Goal: Task Accomplishment & Management: Use online tool/utility

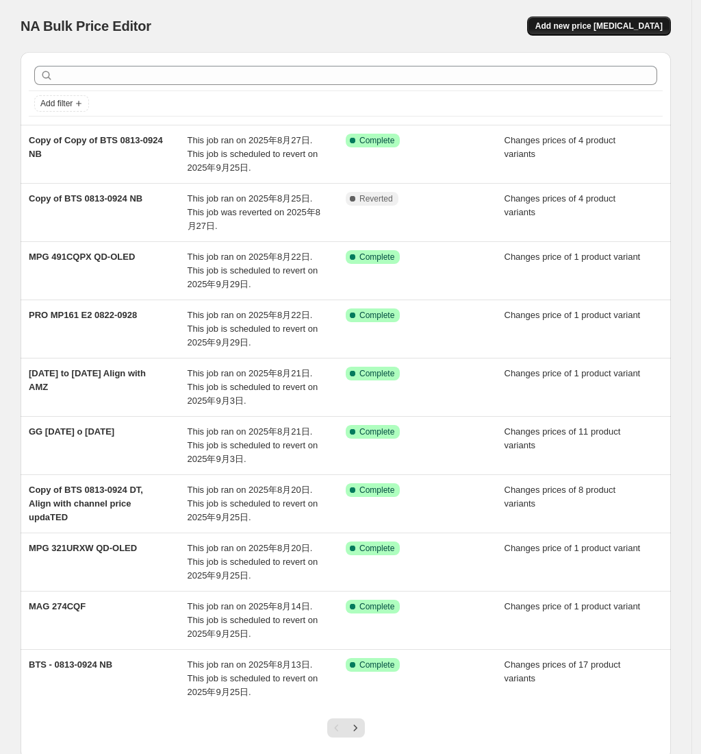
click at [582, 22] on span "Add new price [MEDICAL_DATA]" at bounding box center [599, 26] width 127 height 11
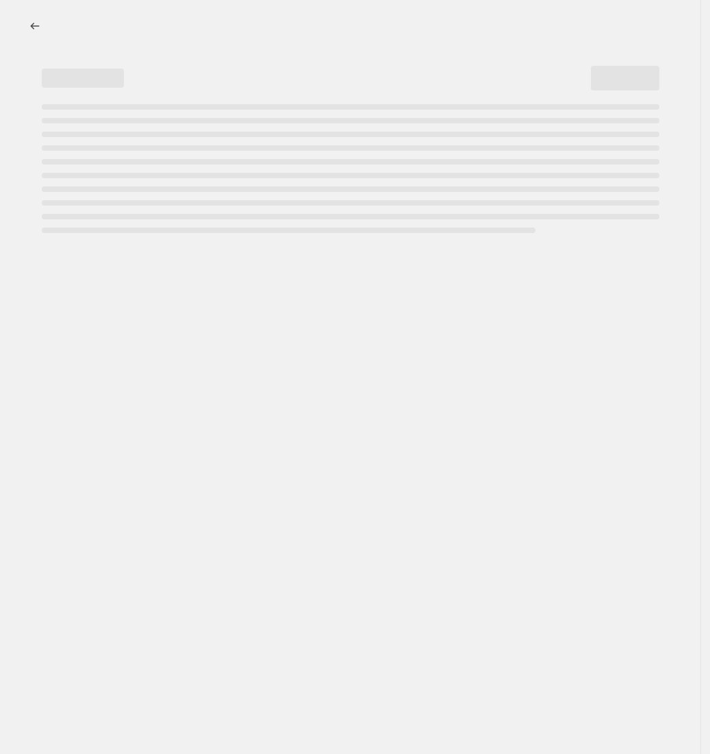
select select "percentage"
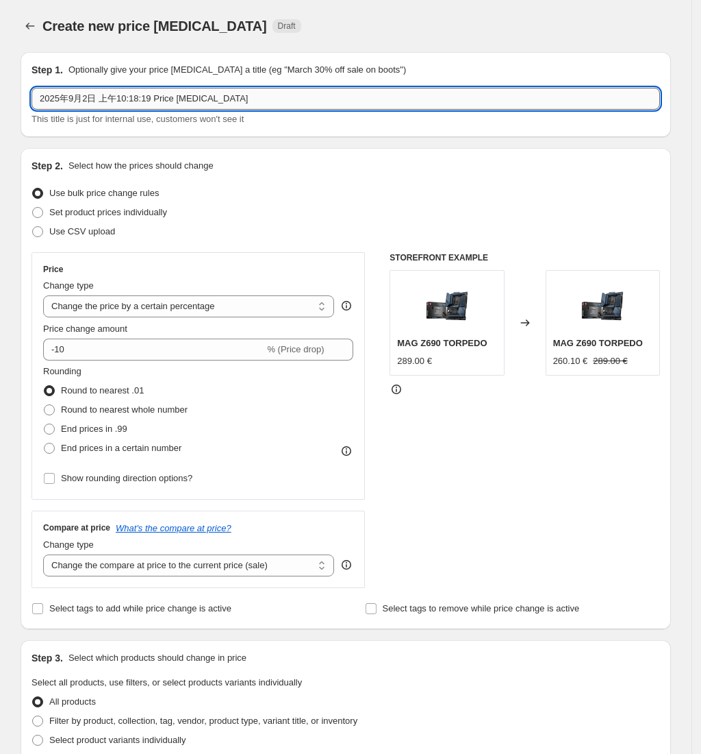
click at [119, 102] on input "2025年9月2日 上午10:18:19 Price [MEDICAL_DATA]" at bounding box center [346, 99] width 629 height 22
paste input "9S6-3BB4CH-035"
drag, startPoint x: 206, startPoint y: 96, endPoint x: 20, endPoint y: 105, distance: 186.6
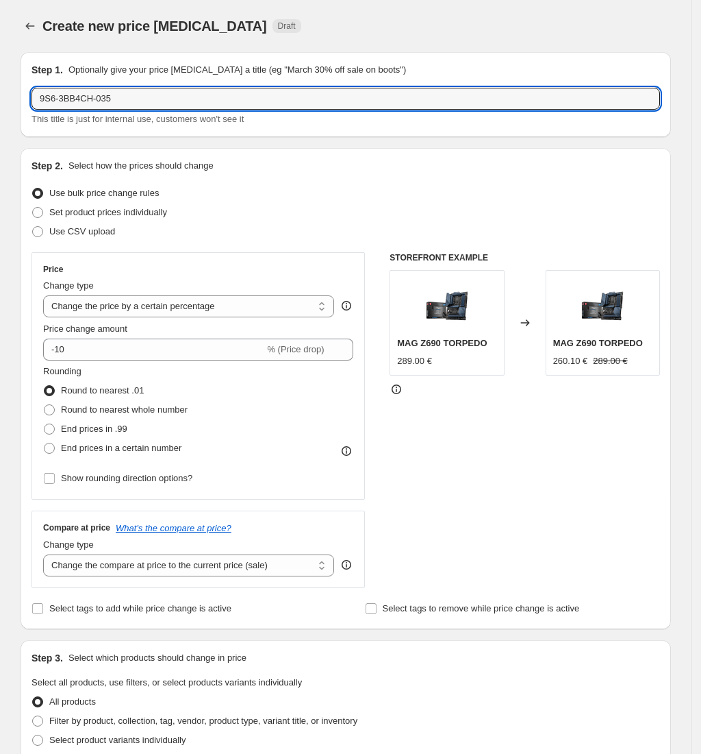
click at [20, 105] on div "Step 1. Optionally give your price [MEDICAL_DATA] a title (eg "March 30% off sa…" at bounding box center [341, 676] width 662 height 1271
type input "9S6-3BB4CH-035"
click at [210, 232] on div "Use CSV upload" at bounding box center [346, 231] width 629 height 19
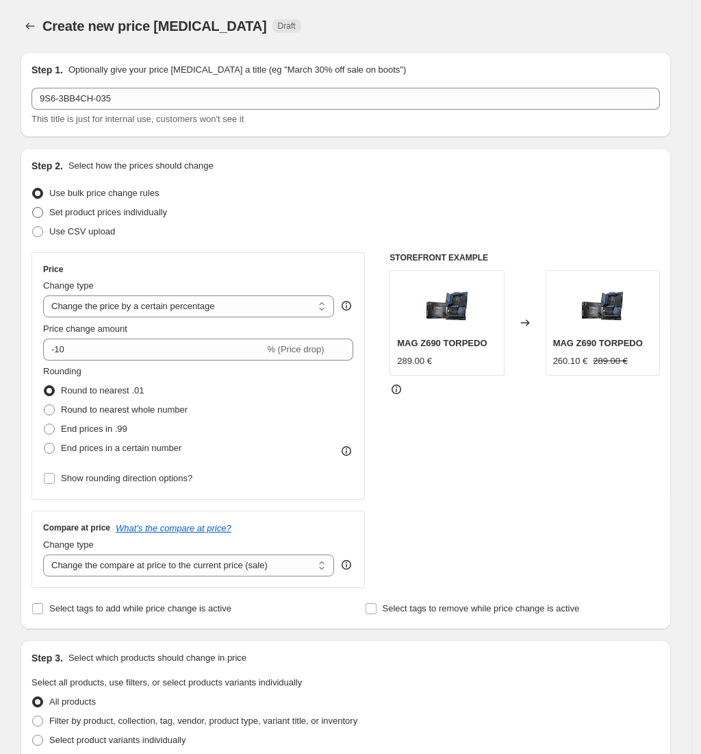
click at [140, 219] on label "Set product prices individually" at bounding box center [100, 212] width 136 height 19
click at [33, 208] on input "Set product prices individually" at bounding box center [32, 207] width 1 height 1
radio input "true"
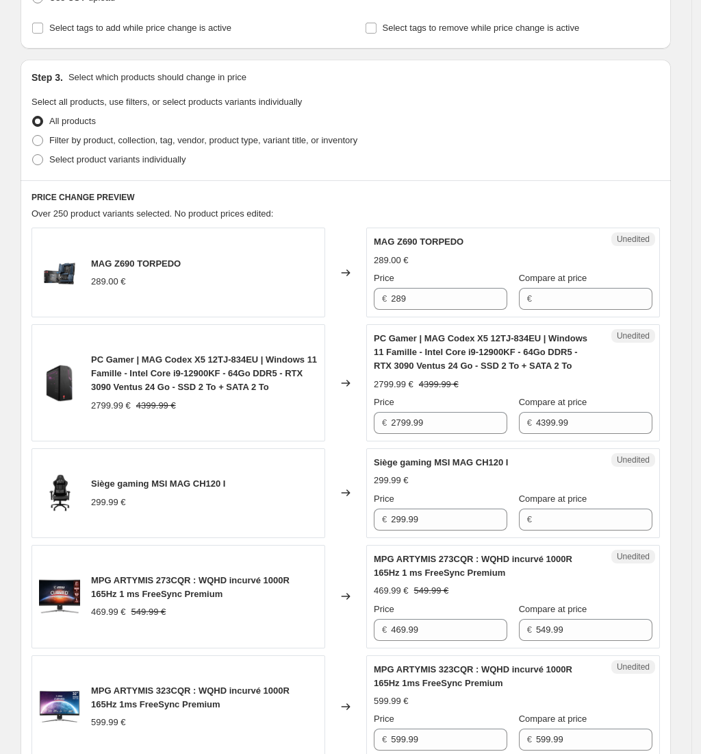
scroll to position [274, 0]
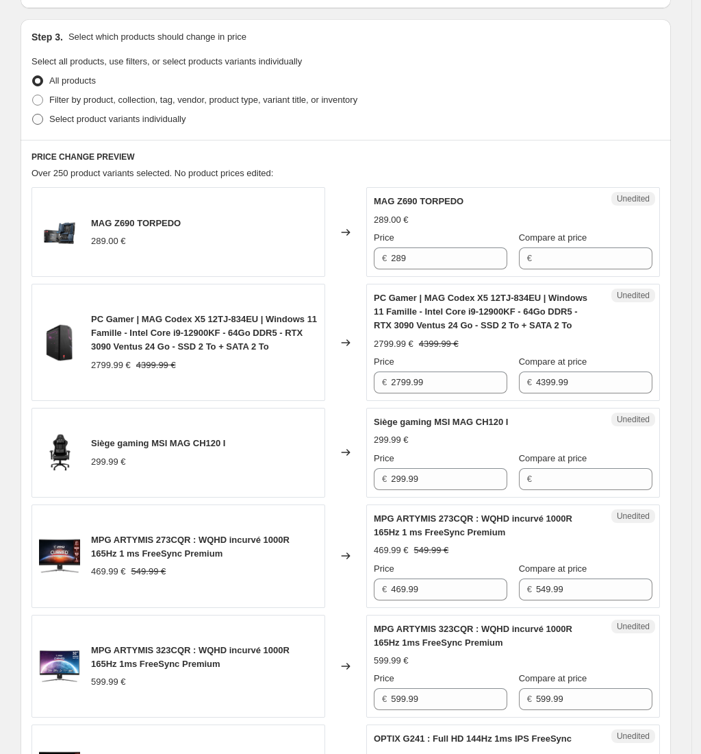
click at [137, 115] on span "Select product variants individually" at bounding box center [117, 119] width 136 height 10
click at [33, 114] on input "Select product variants individually" at bounding box center [32, 114] width 1 height 1
radio input "true"
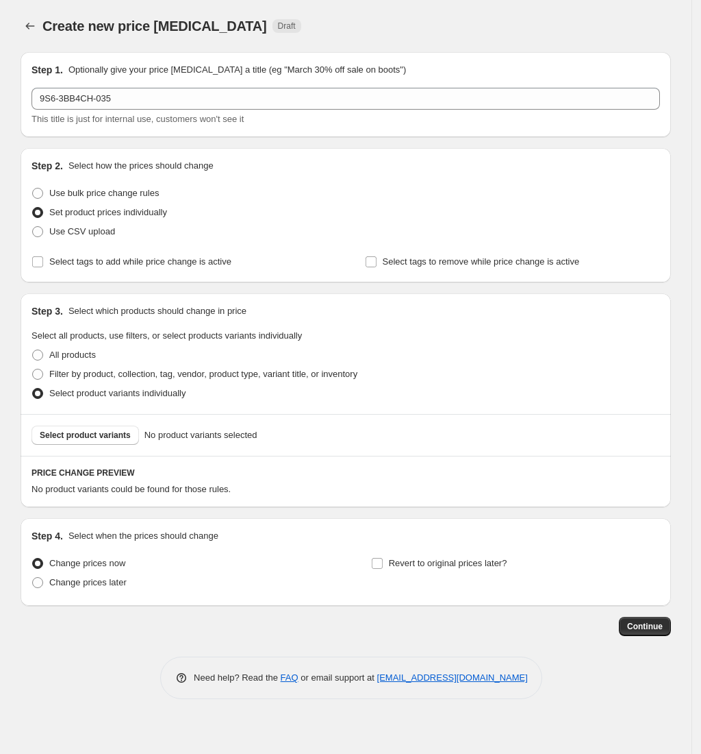
scroll to position [0, 0]
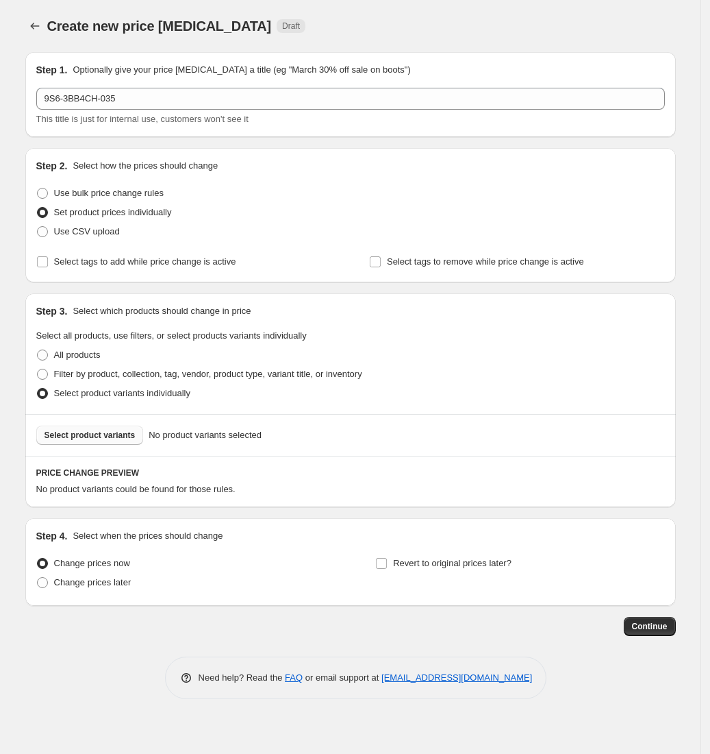
click at [93, 427] on button "Select product variants" at bounding box center [90, 434] width 108 height 19
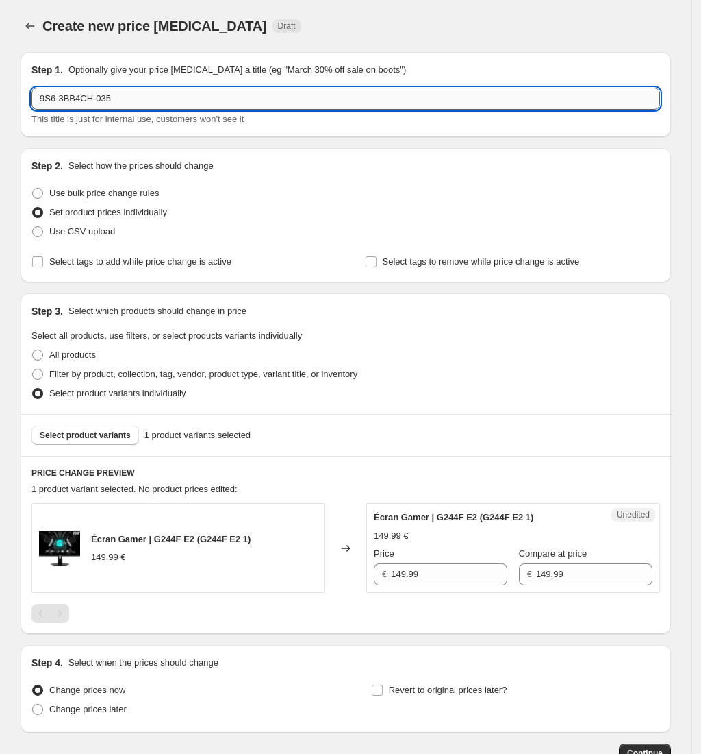
click at [125, 103] on input "9S6-3BB4CH-035" at bounding box center [346, 99] width 629 height 22
paste input "G244F E2"
type input "G244F E2"
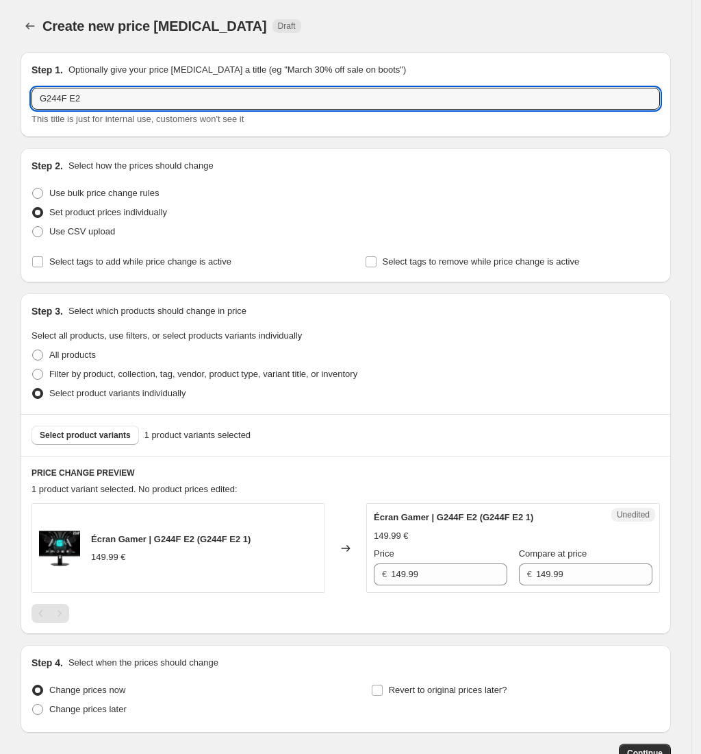
click at [401, 41] on div "Create new price [MEDICAL_DATA]. This page is ready Create new price [MEDICAL_D…" at bounding box center [346, 26] width 651 height 52
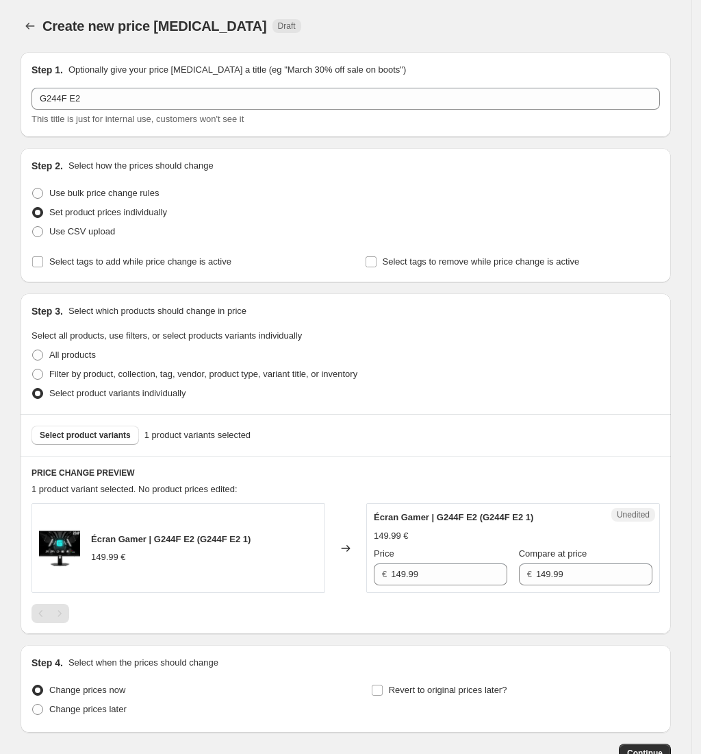
click at [190, 110] on div "G244F E2 This title is just for internal use, customers won't see it" at bounding box center [346, 107] width 629 height 38
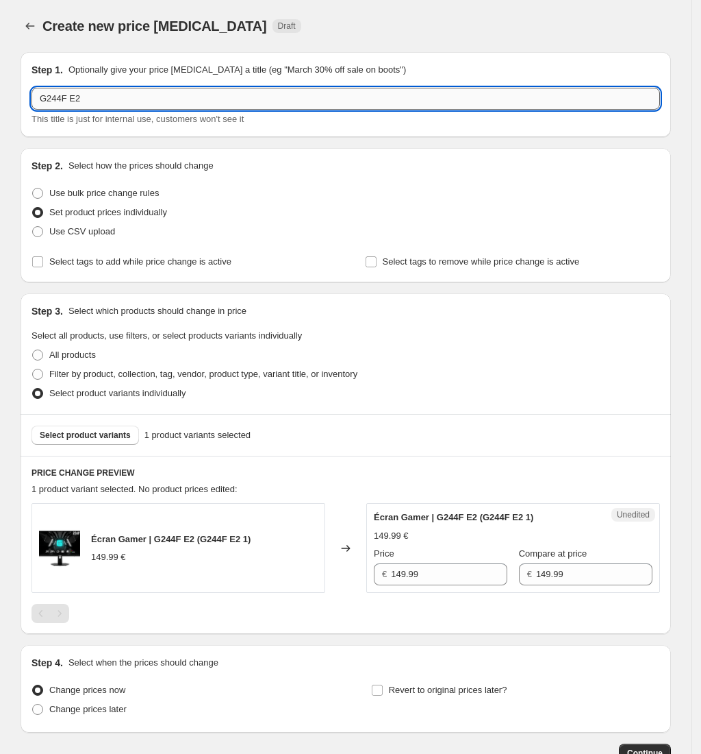
click at [189, 103] on input "G244F E2" at bounding box center [346, 99] width 629 height 22
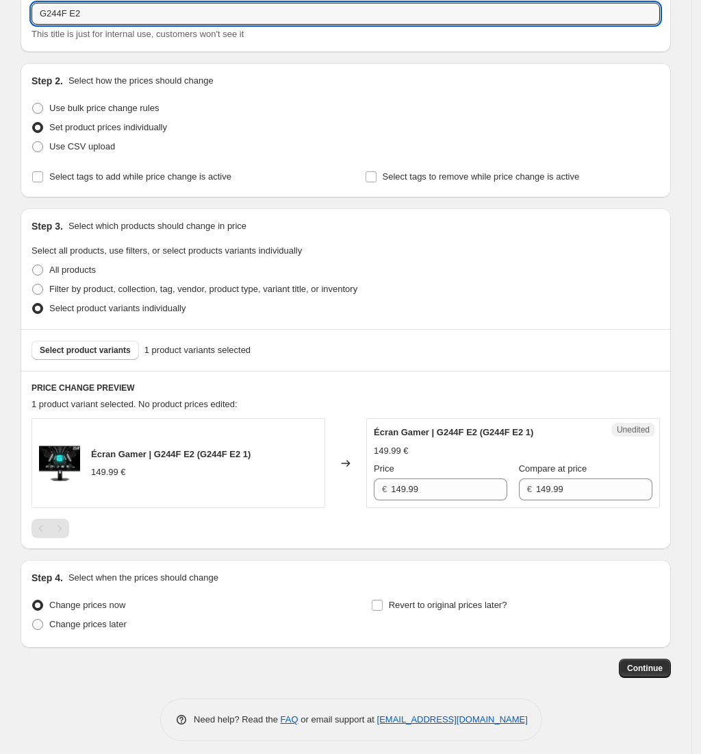
scroll to position [94, 0]
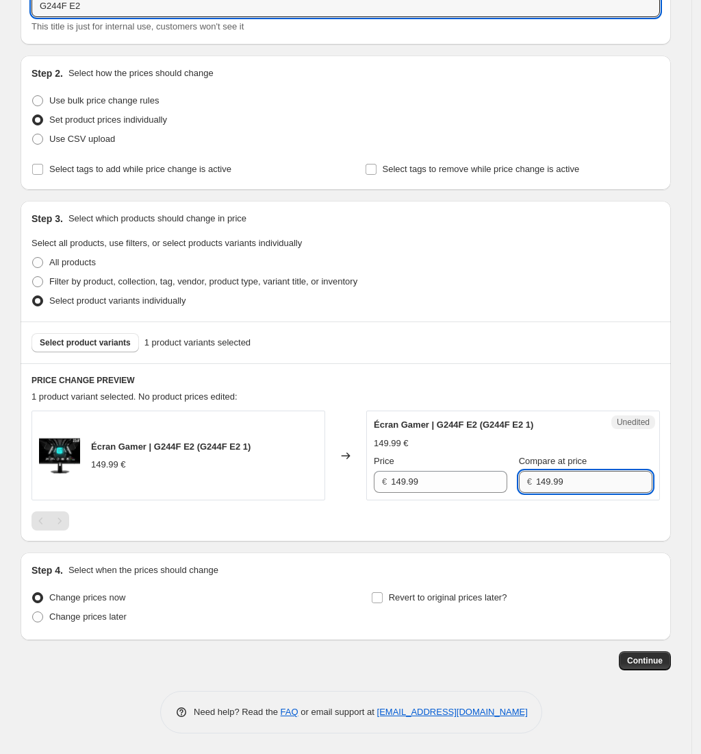
click at [603, 478] on input "149.99" at bounding box center [594, 482] width 116 height 22
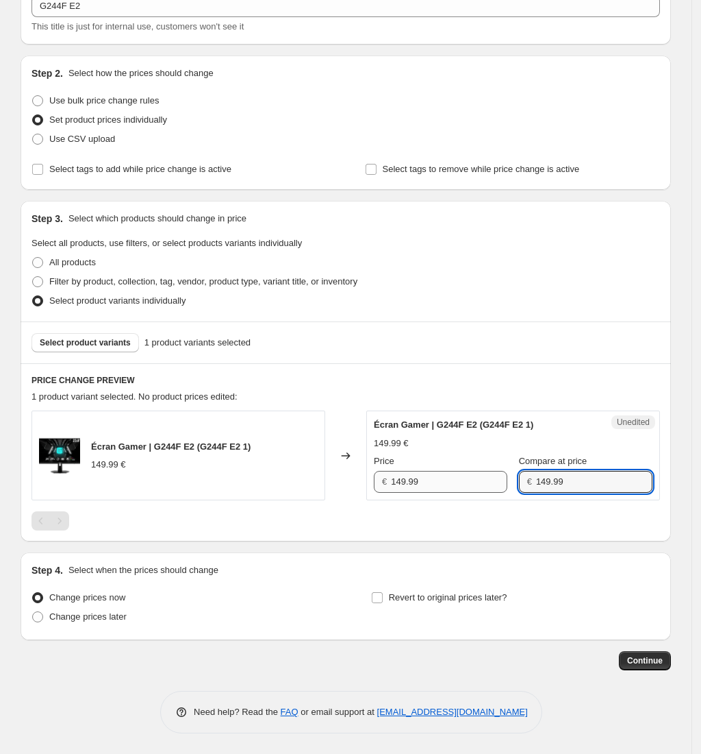
drag, startPoint x: 603, startPoint y: 478, endPoint x: 504, endPoint y: 473, distance: 98.8
click at [504, 473] on div "Price € 149.99 Compare at price € 149.99" at bounding box center [513, 473] width 279 height 38
type input "109.99"
click at [70, 618] on div "Step 4. Select when the prices should change Change prices now Change prices la…" at bounding box center [346, 596] width 629 height 66
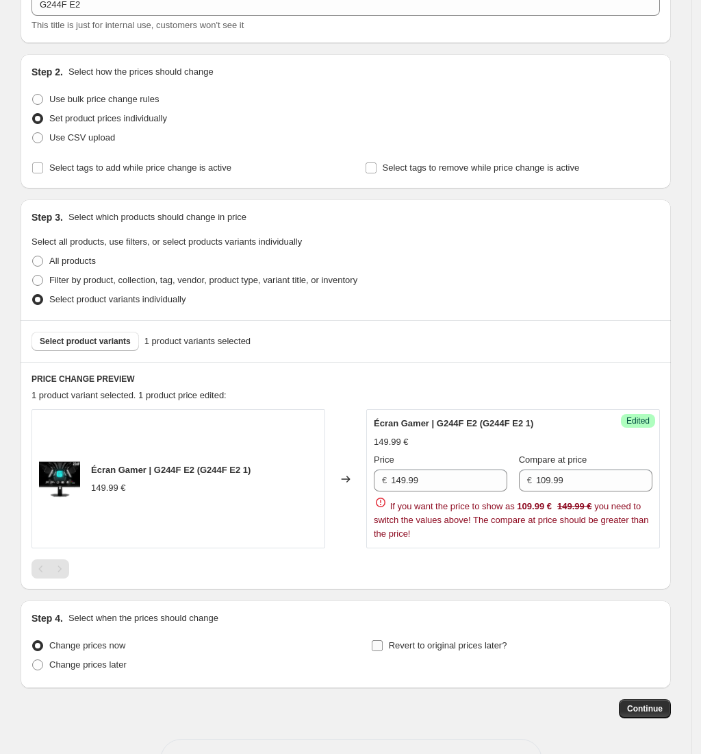
click at [375, 649] on div "Change prices now Change prices later Revert to original prices later?" at bounding box center [346, 656] width 629 height 41
click at [377, 649] on input "Revert to original prices later?" at bounding box center [377, 645] width 11 height 11
checkbox input "true"
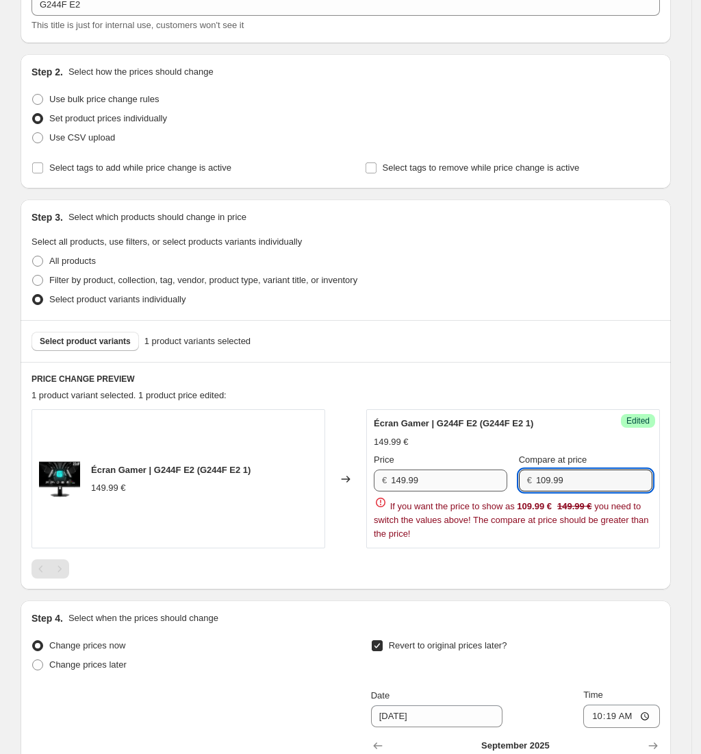
drag, startPoint x: 547, startPoint y: 483, endPoint x: 502, endPoint y: 482, distance: 44.5
click at [502, 482] on div "Price € 149.99 Compare at price € 109.99" at bounding box center [513, 472] width 279 height 38
drag, startPoint x: 464, startPoint y: 480, endPoint x: 371, endPoint y: 480, distance: 93.9
click at [371, 480] on div "Success Edited Écran Gamer | G244F E2 (G244F E2 1) 149.99 € Price € 149.99 Comp…" at bounding box center [513, 478] width 294 height 139
paste input "0"
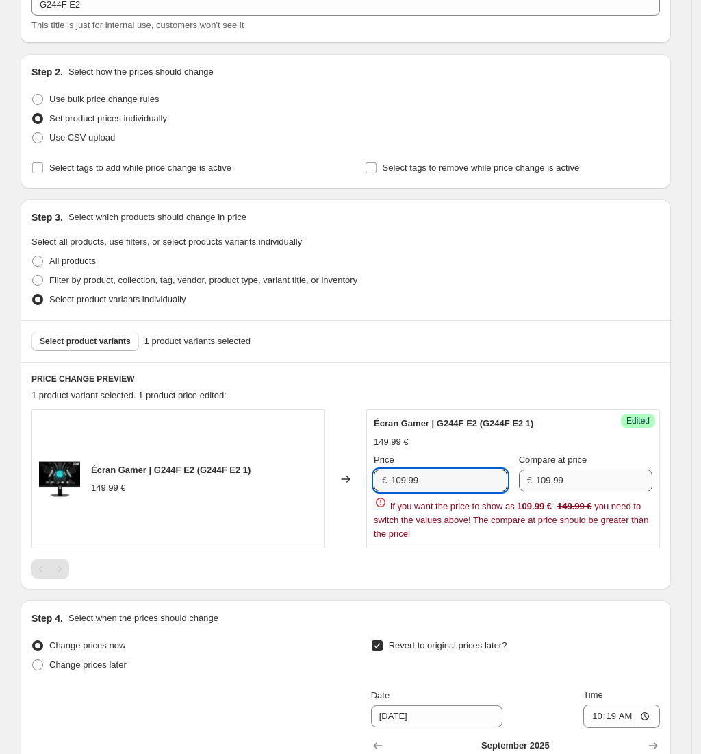
type input "109.99"
click at [577, 481] on input "109.99" at bounding box center [594, 480] width 116 height 22
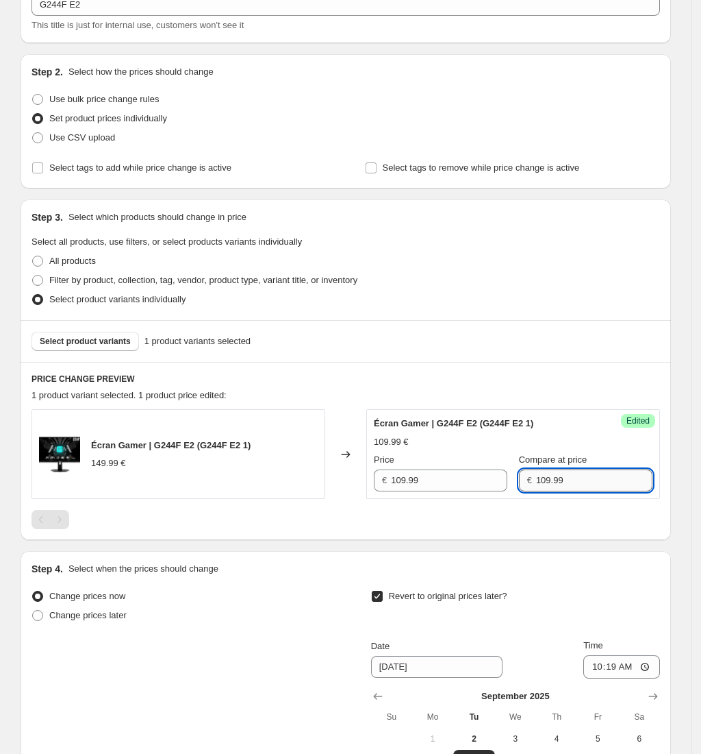
click at [577, 481] on input "109.99" at bounding box center [594, 480] width 116 height 22
type input "149.99"
click at [504, 560] on div "Step 4. Select when the prices should change Change prices now Change prices la…" at bounding box center [346, 712] width 651 height 322
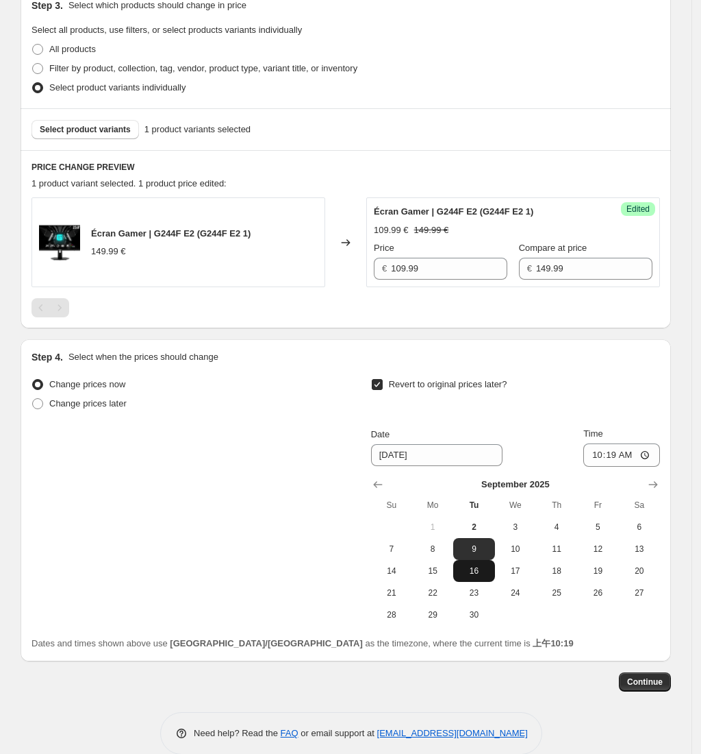
scroll to position [327, 0]
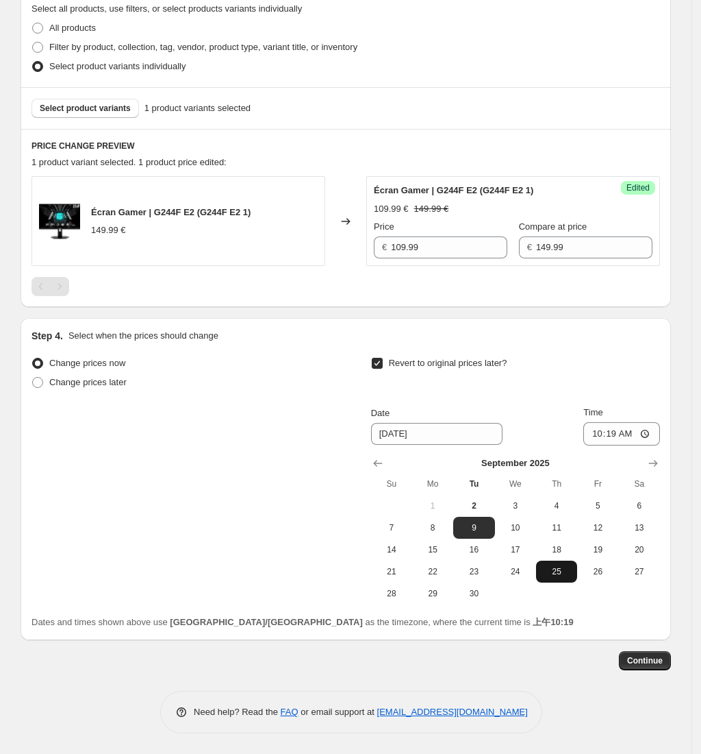
click at [557, 578] on button "25" at bounding box center [556, 571] width 41 height 22
type input "[DATE]"
click at [651, 441] on input "10:19" at bounding box center [622, 433] width 77 height 23
click at [651, 434] on input "10:19" at bounding box center [622, 433] width 77 height 23
type input "00:01"
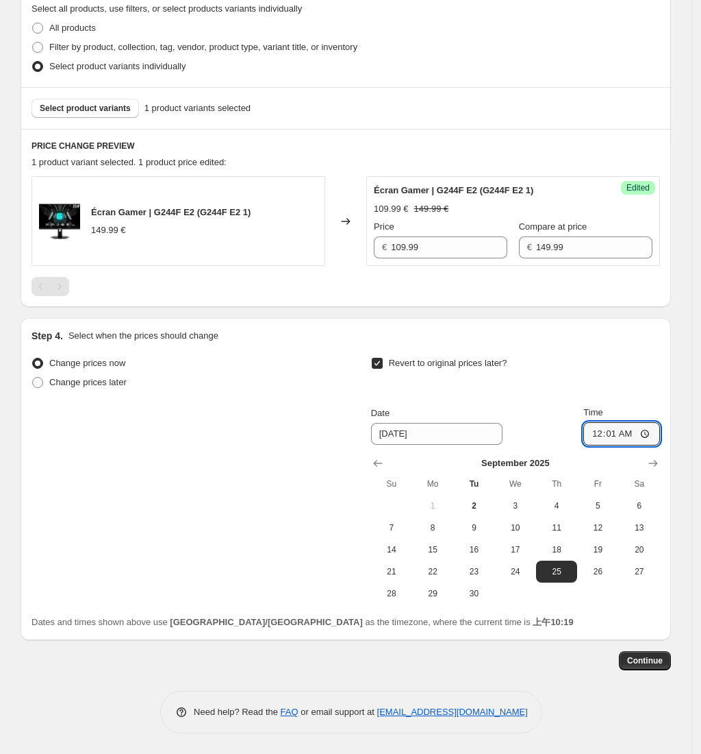
click at [677, 374] on div "Create new price [MEDICAL_DATA]. This page is ready Create new price [MEDICAL_D…" at bounding box center [346, 213] width 684 height 1080
click at [645, 656] on span "Continue" at bounding box center [645, 660] width 36 height 11
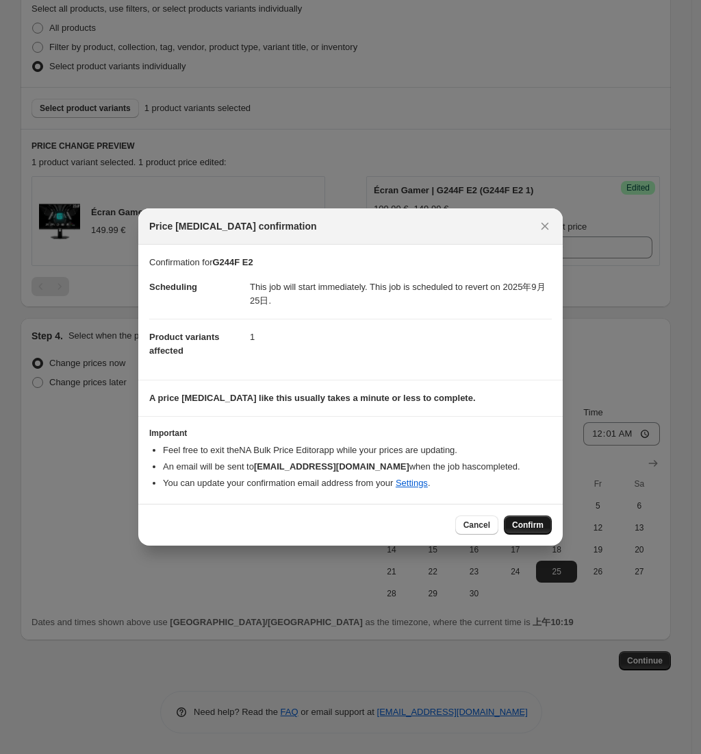
click at [532, 524] on span "Confirm" at bounding box center [528, 524] width 32 height 11
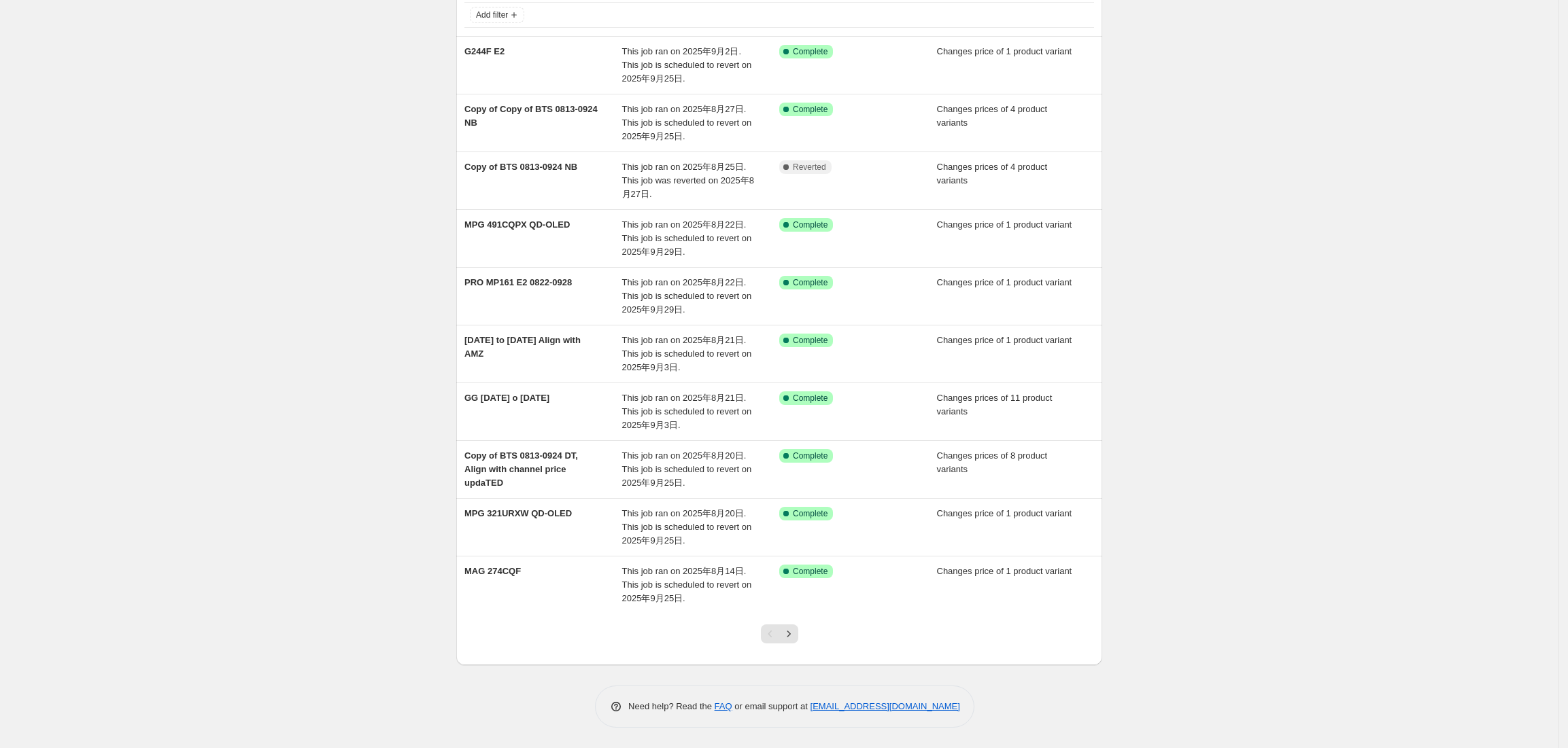
scroll to position [90, 0]
click at [795, 636] on icon "Next" at bounding box center [789, 634] width 14 height 14
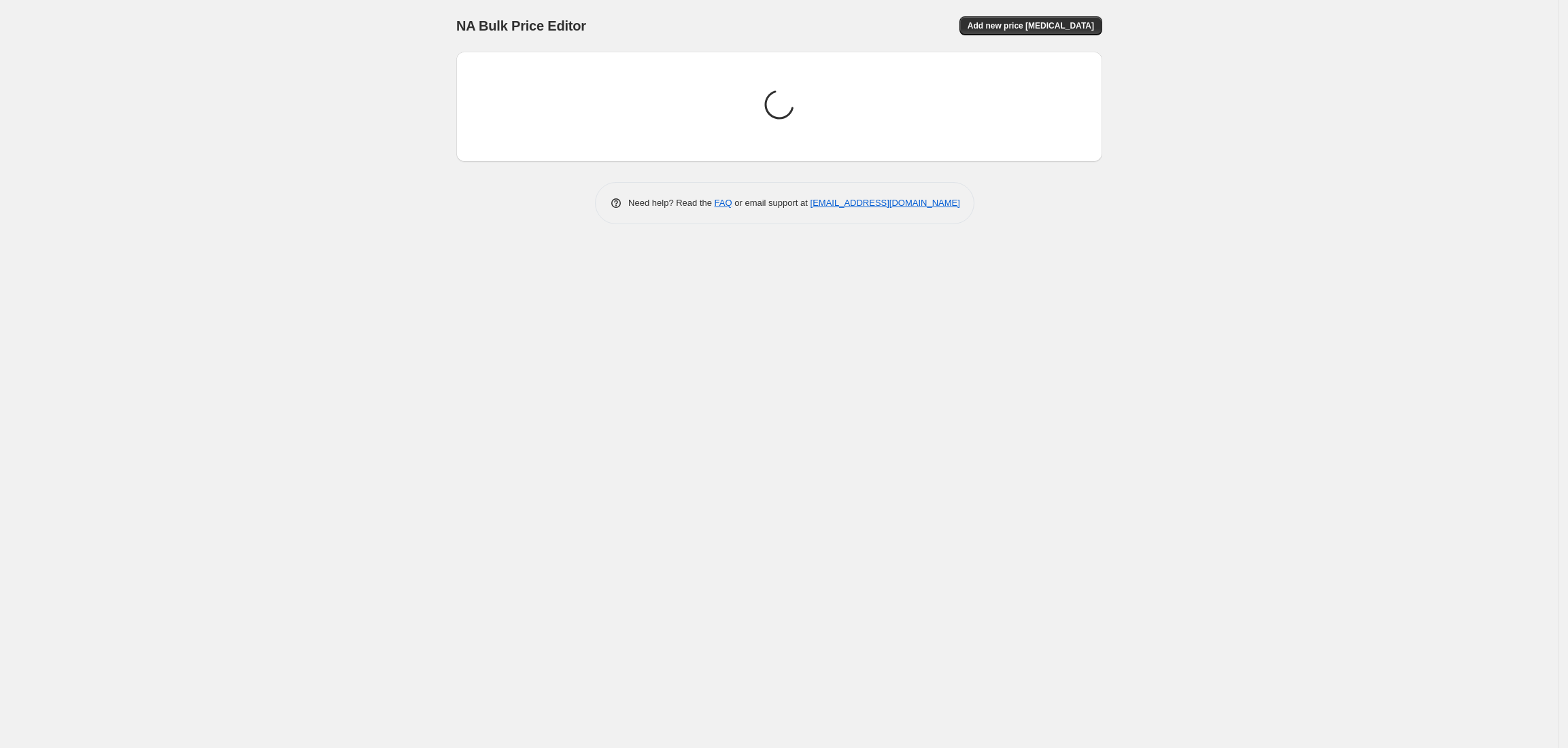
scroll to position [0, 0]
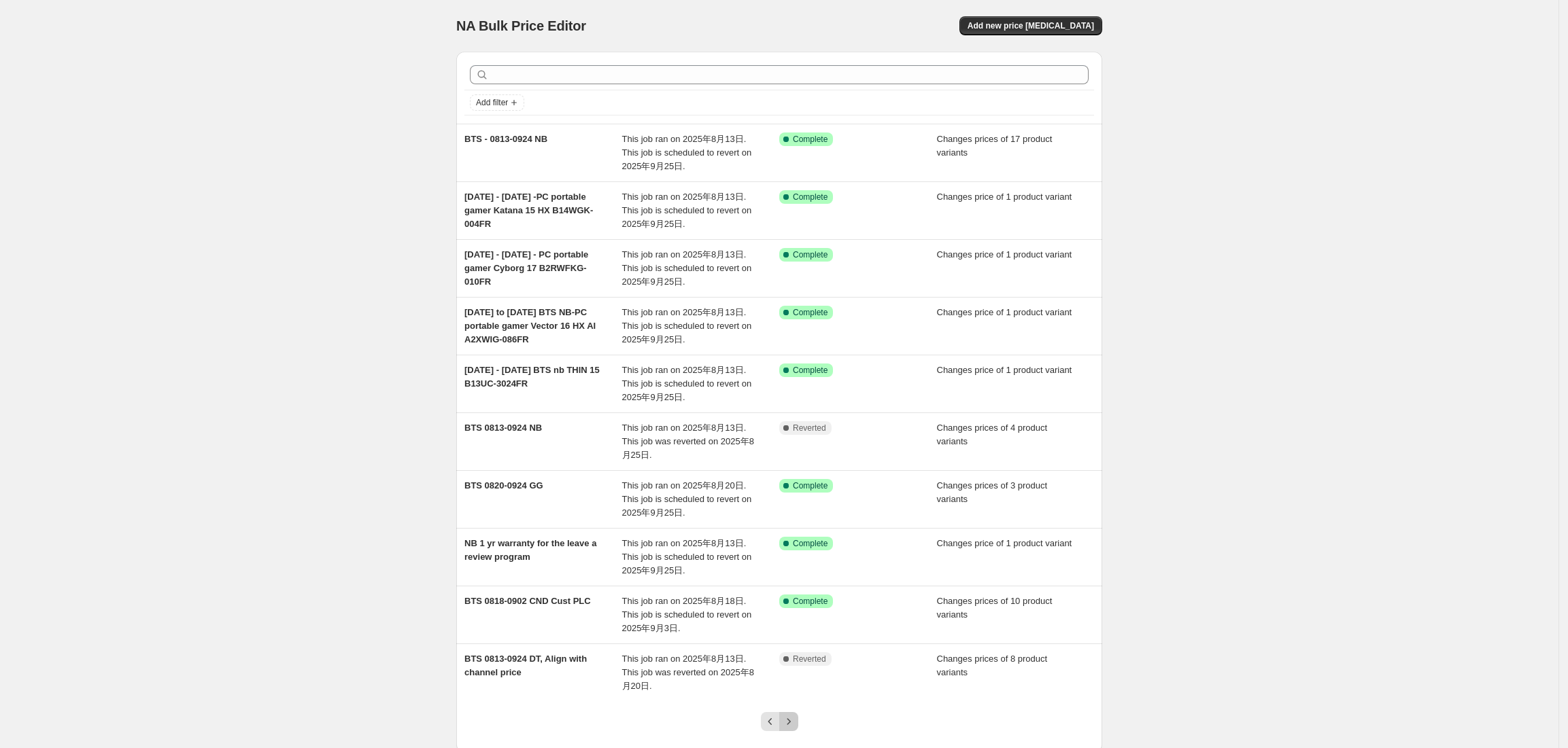
click at [795, 721] on icon "Next" at bounding box center [789, 722] width 14 height 14
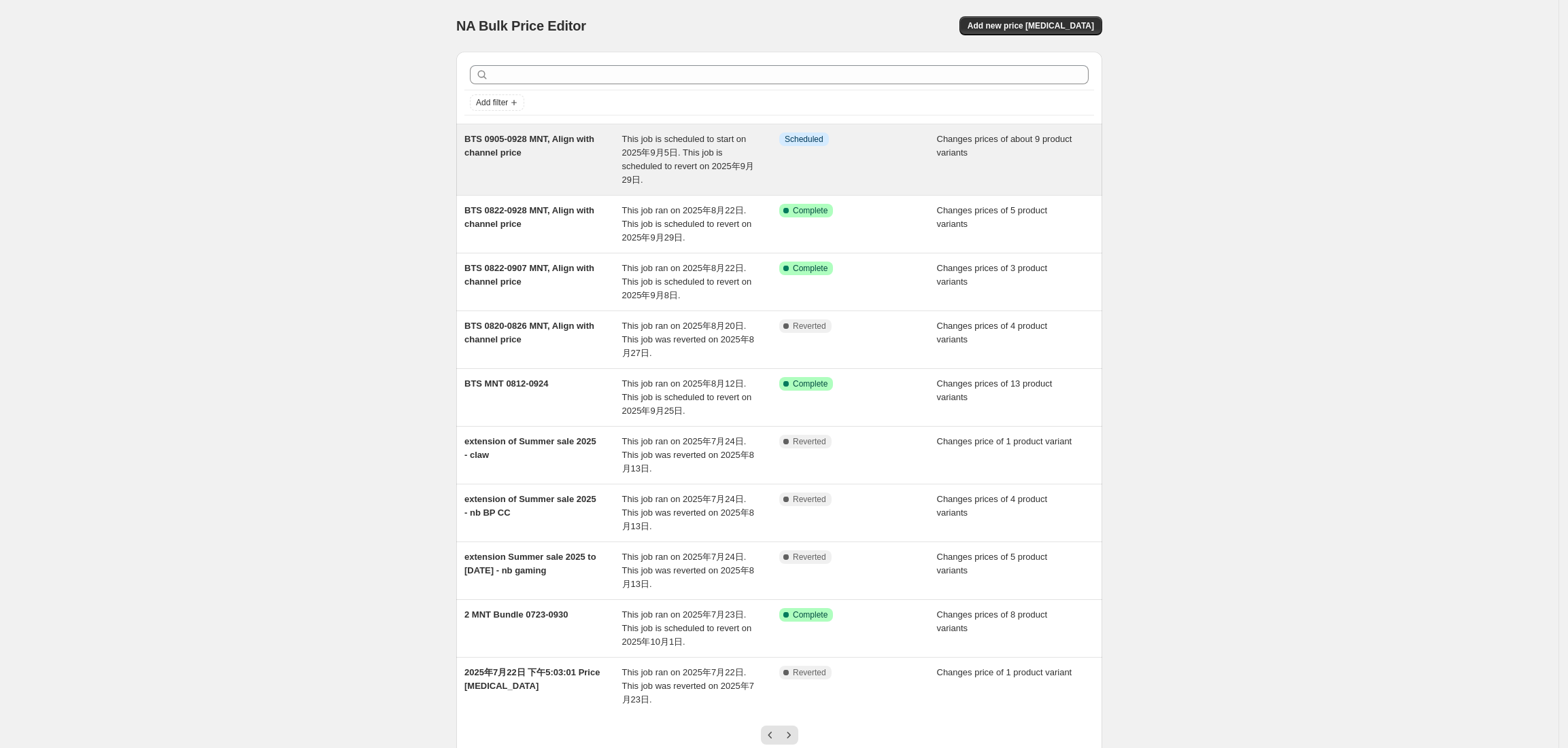
click at [520, 167] on div "BTS 0905-0928 MNT, Align with channel price" at bounding box center [543, 160] width 158 height 55
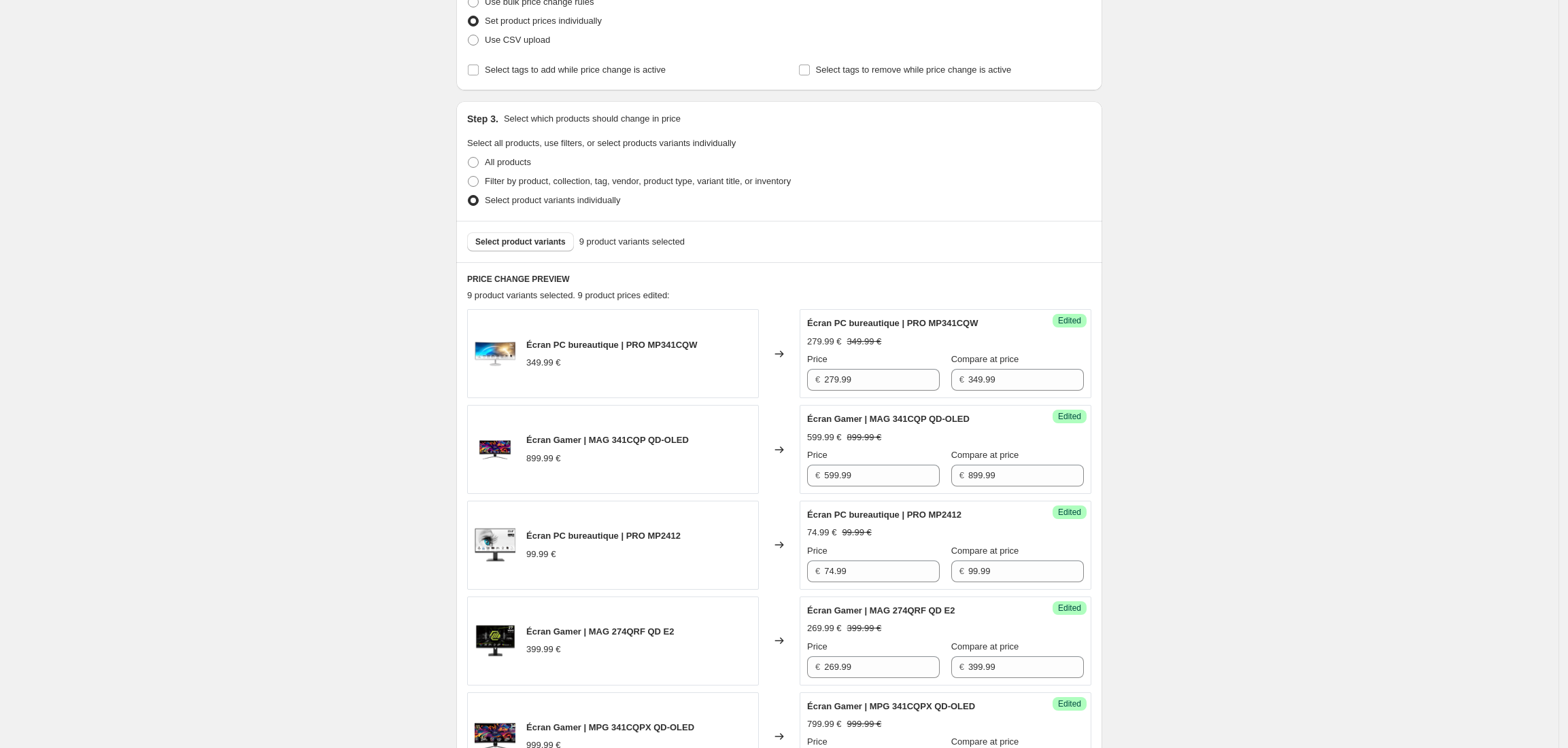
scroll to position [272, 0]
click at [539, 239] on span "Select product variants" at bounding box center [520, 242] width 90 height 11
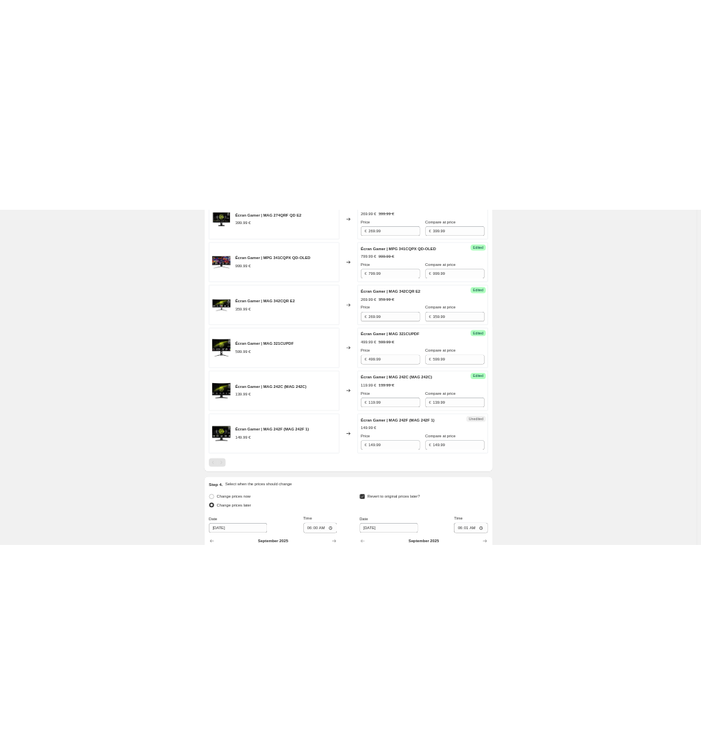
scroll to position [913, 0]
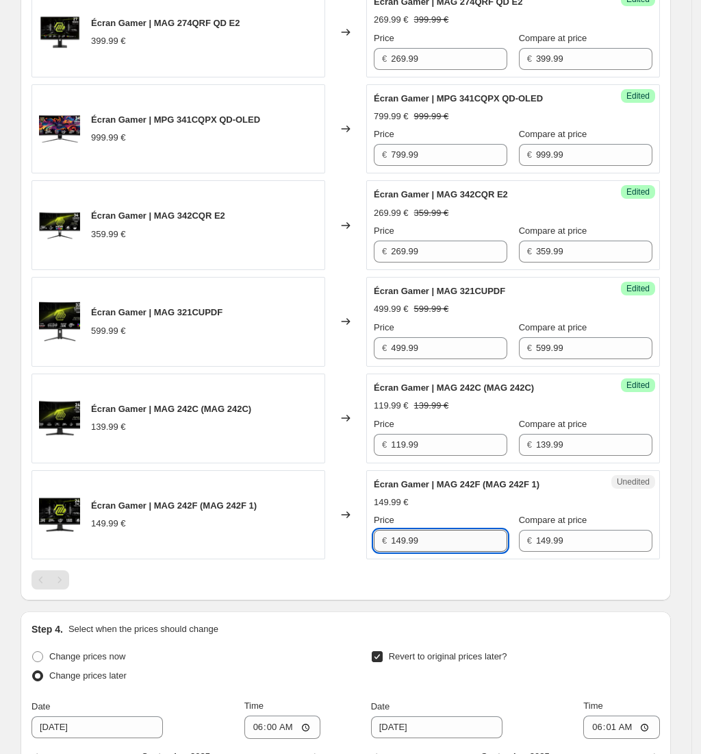
click at [467, 549] on input "149.99" at bounding box center [449, 541] width 116 height 22
drag, startPoint x: 462, startPoint y: 549, endPoint x: 396, endPoint y: 548, distance: 65.8
click at [396, 548] on input "149.99" at bounding box center [449, 541] width 116 height 22
type input "119.99"
drag, startPoint x: 162, startPoint y: 412, endPoint x: 206, endPoint y: 412, distance: 44.5
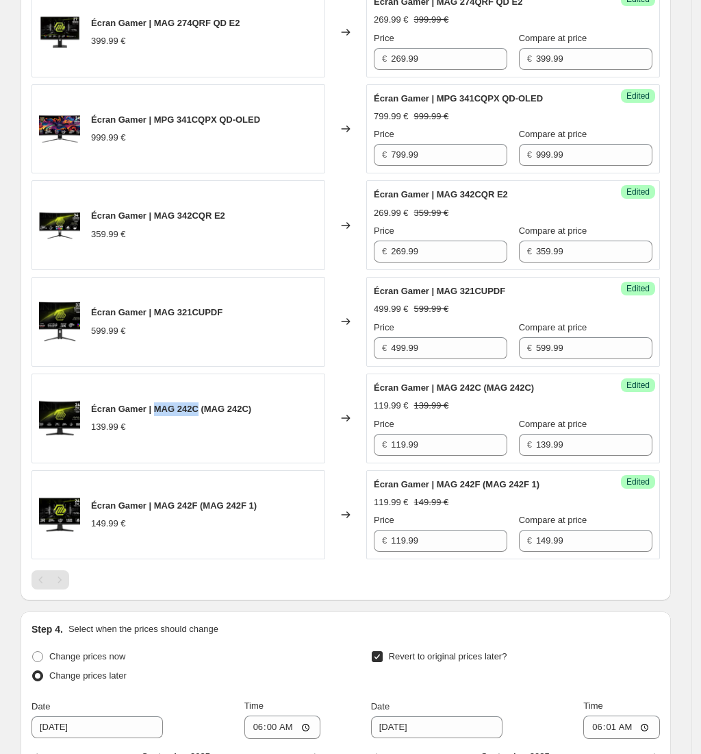
click at [206, 412] on span "Écran Gamer | MAG 242C (MAG 242C)" at bounding box center [171, 408] width 160 height 10
copy span "MAG 242C"
drag, startPoint x: 249, startPoint y: 313, endPoint x: 159, endPoint y: 316, distance: 90.5
click at [159, 316] on div "Écran Gamer | MAG 321CUPDF 599.99 €" at bounding box center [179, 322] width 294 height 90
copy span "MAG 321CUPDF"
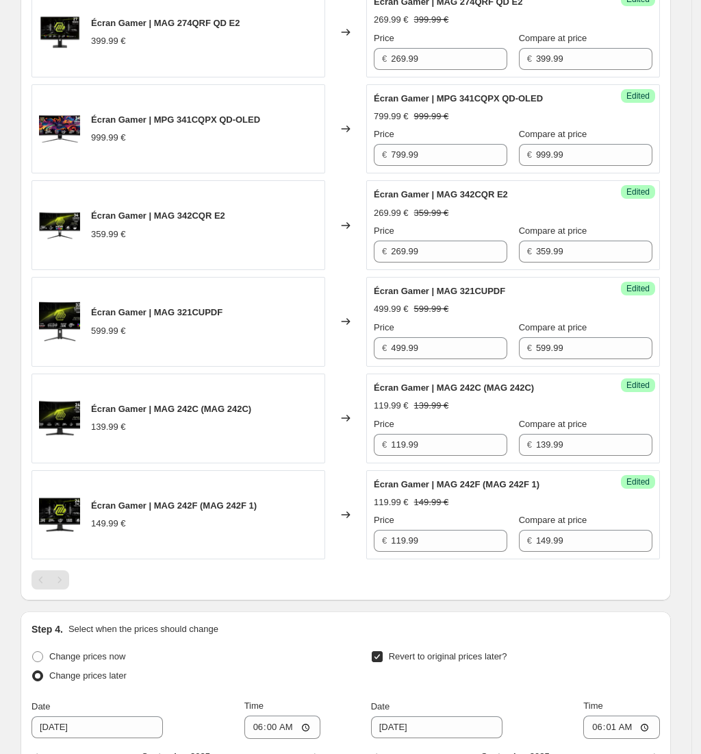
click at [166, 219] on span "Écran Gamer | MAG 342CQR E2" at bounding box center [158, 215] width 134 height 10
drag, startPoint x: 159, startPoint y: 219, endPoint x: 250, endPoint y: 217, distance: 91.1
click at [250, 217] on div "Écran Gamer | MAG 342CQR E2 359.99 €" at bounding box center [179, 225] width 294 height 90
copy span "MAG 342CQR E2"
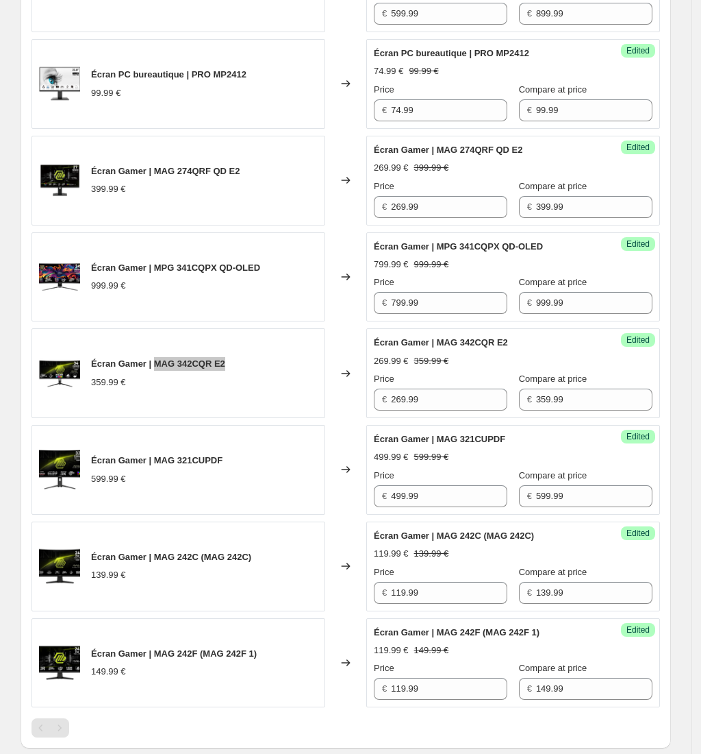
scroll to position [548, 0]
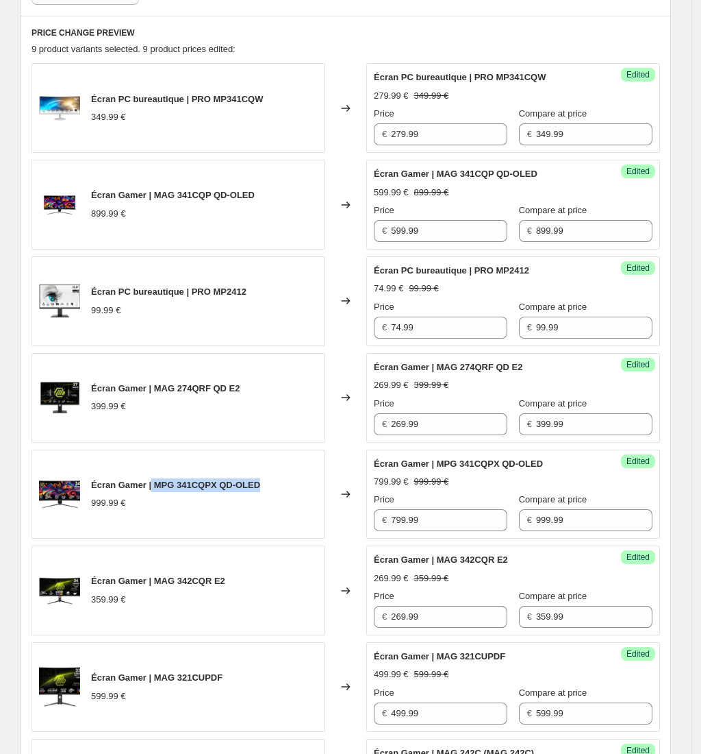
drag, startPoint x: 277, startPoint y: 483, endPoint x: 158, endPoint y: 486, distance: 119.2
click at [158, 486] on div "Écran Gamer | MPG 341CQPX QD-OLED 999.99 €" at bounding box center [179, 494] width 294 height 90
copy span "MPG 341CQPX QD-OLED"
drag, startPoint x: 167, startPoint y: 393, endPoint x: 275, endPoint y: 392, distance: 108.2
click at [275, 392] on div "Écran Gamer | MAG 274QRF QD E2 399.99 €" at bounding box center [179, 398] width 294 height 90
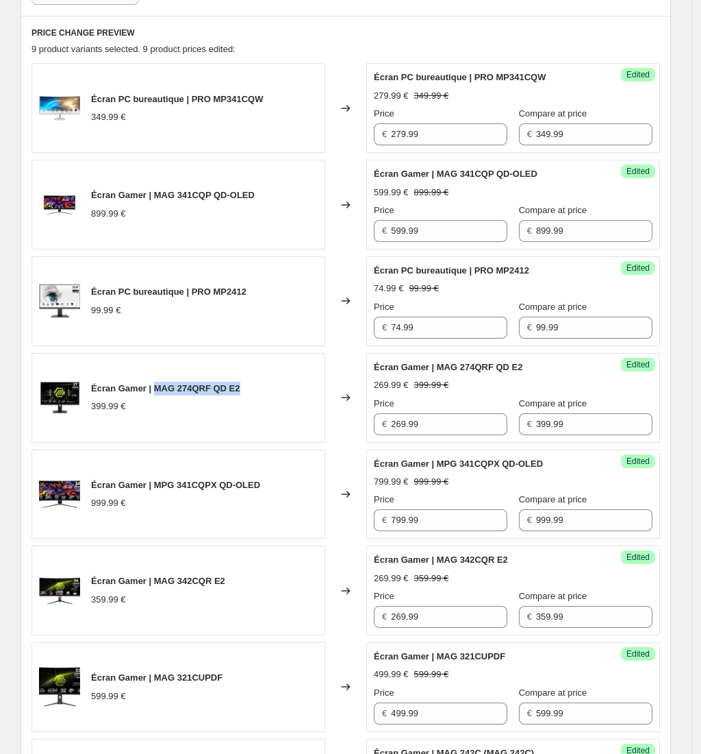
copy span "MAG 274QRF QD E2"
drag, startPoint x: 195, startPoint y: 294, endPoint x: 269, endPoint y: 291, distance: 74.7
click at [269, 291] on div "Écran PC bureautique | PRO MP2412 99.99 €" at bounding box center [179, 301] width 294 height 90
copy span "PRO MP2412"
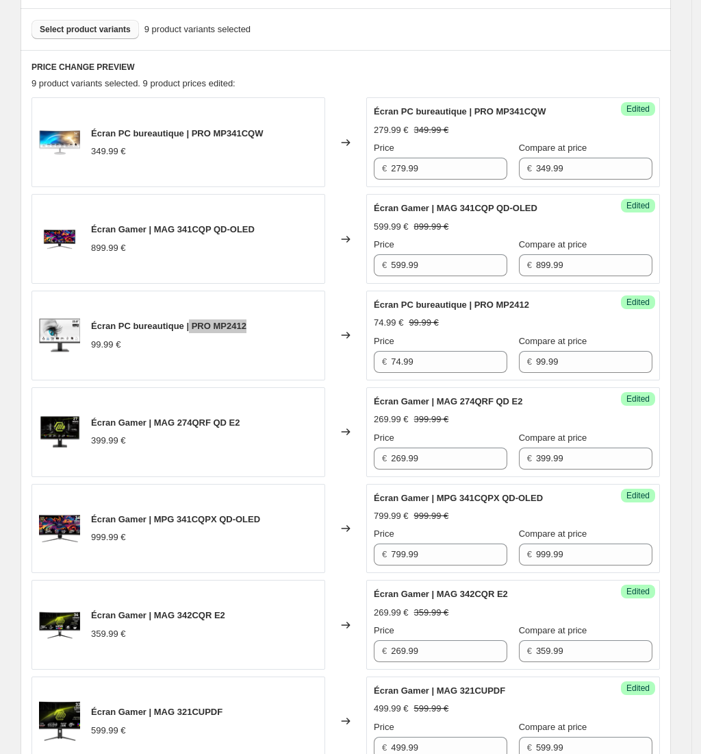
scroll to position [456, 0]
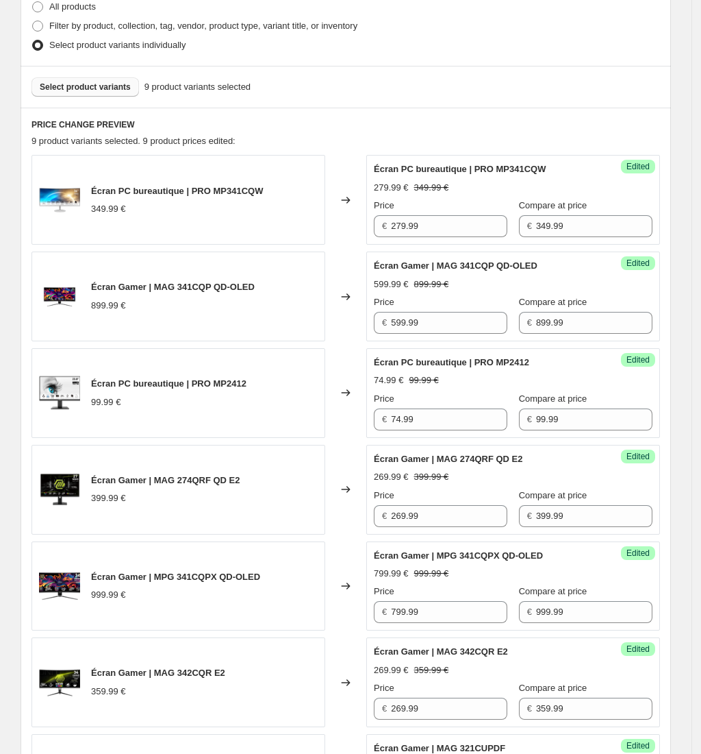
click at [162, 308] on div "899.99 €" at bounding box center [173, 306] width 164 height 14
click at [162, 288] on span "Écran Gamer | MAG 341CQP QD-OLED" at bounding box center [173, 287] width 164 height 10
drag, startPoint x: 156, startPoint y: 289, endPoint x: 267, endPoint y: 292, distance: 111.0
click at [267, 292] on div "Écran Gamer | MAG 341CQP QD-OLED 899.99 €" at bounding box center [179, 296] width 294 height 90
copy span "MAG 341CQP QD-OLED"
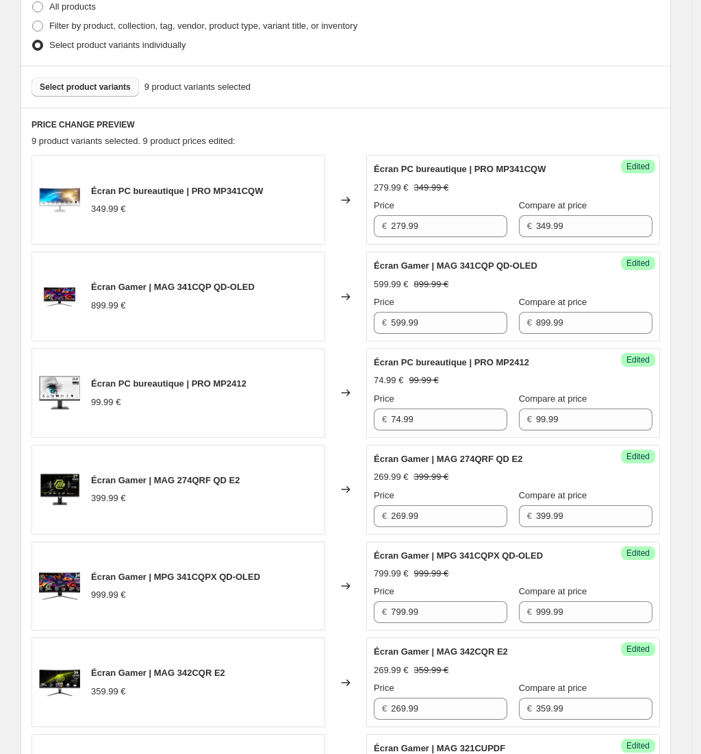
click at [219, 203] on div "349.99 €" at bounding box center [177, 209] width 172 height 14
drag, startPoint x: 199, startPoint y: 190, endPoint x: 295, endPoint y: 190, distance: 95.9
click at [295, 190] on div "Écran PC bureautique | PRO MP341CQW 349.99 €" at bounding box center [179, 200] width 294 height 90
copy span "PRO MP341CQW"
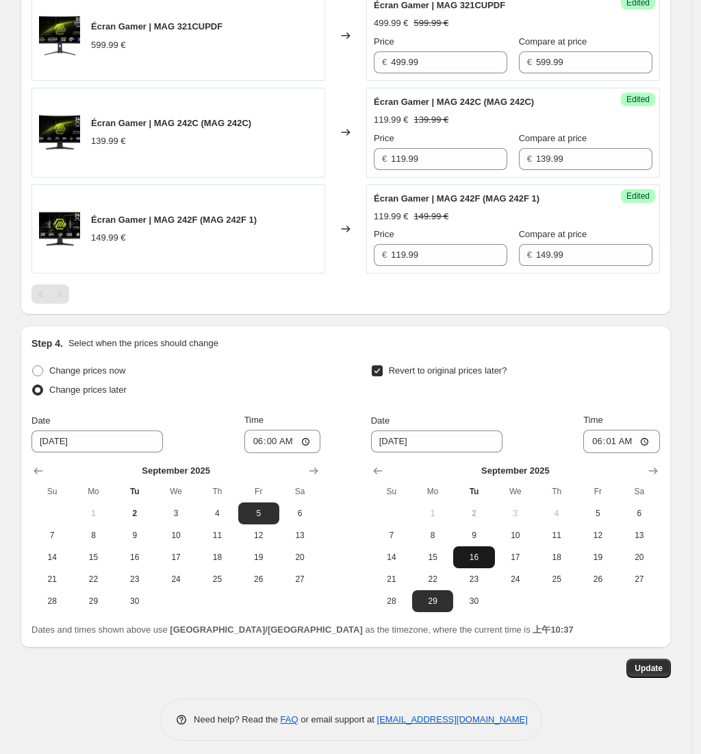
scroll to position [1212, 0]
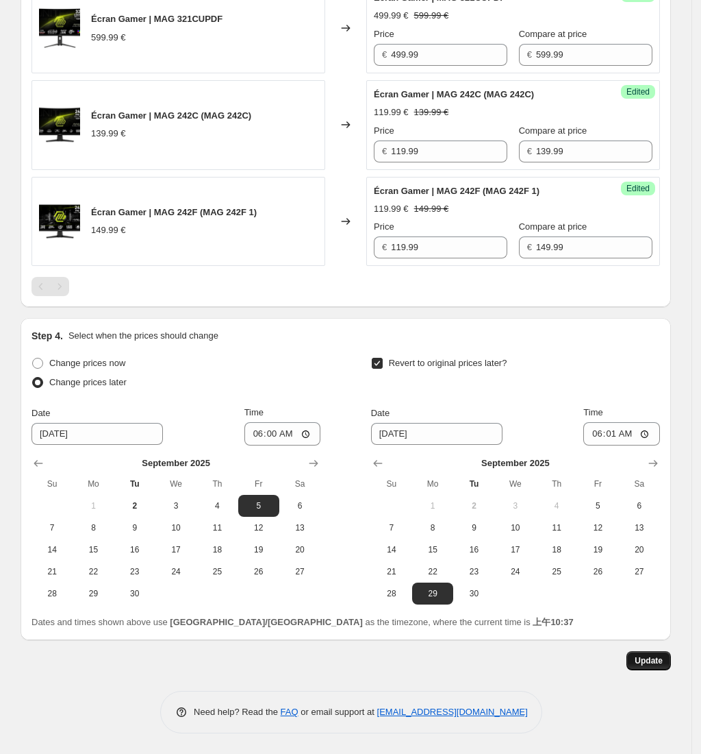
click at [663, 658] on span "Update" at bounding box center [649, 660] width 28 height 11
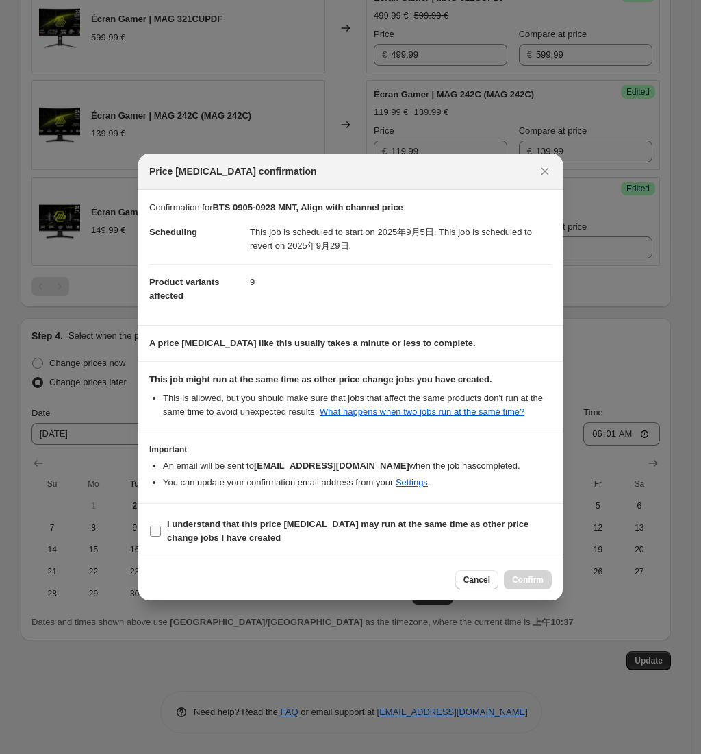
click at [192, 541] on b "I understand that this price change job may run at the same time as other price…" at bounding box center [348, 531] width 362 height 24
click at [161, 536] on input "I understand that this price change job may run at the same time as other price…" at bounding box center [155, 530] width 11 height 11
checkbox input "true"
click at [532, 578] on button "Confirm" at bounding box center [528, 579] width 48 height 19
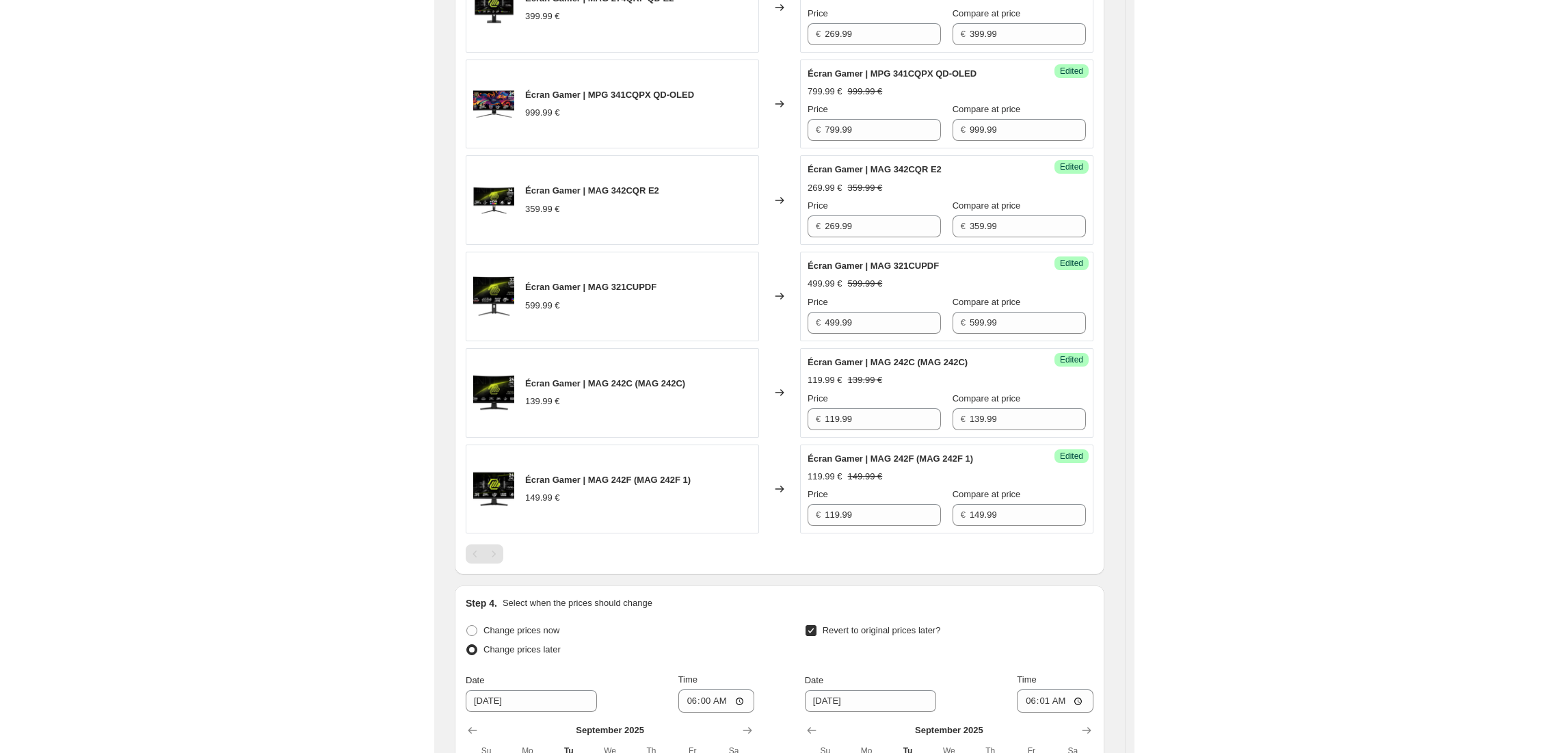
scroll to position [937, 0]
